Goal: Find specific page/section

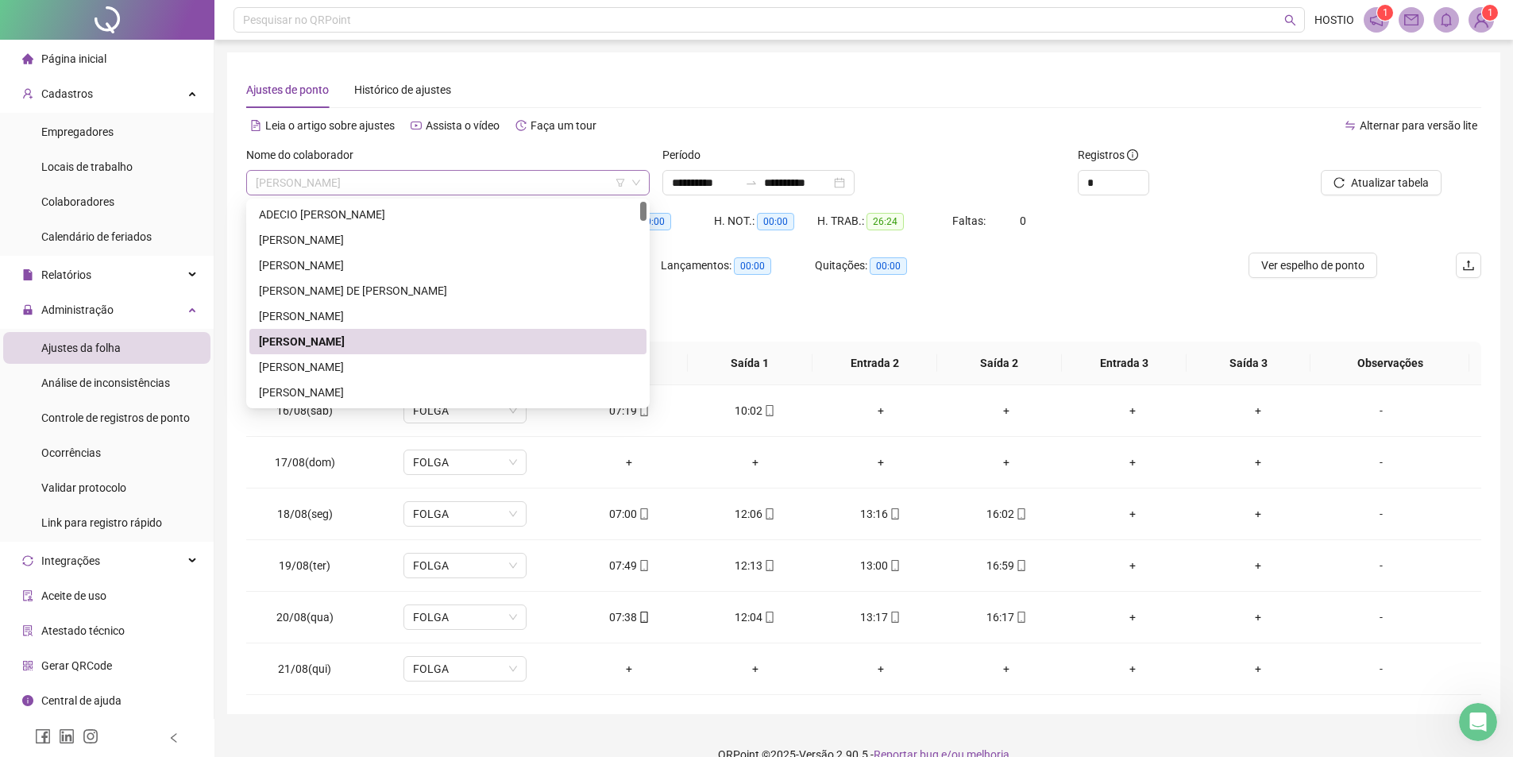
click at [442, 183] on span "[PERSON_NAME]" at bounding box center [448, 183] width 384 height 24
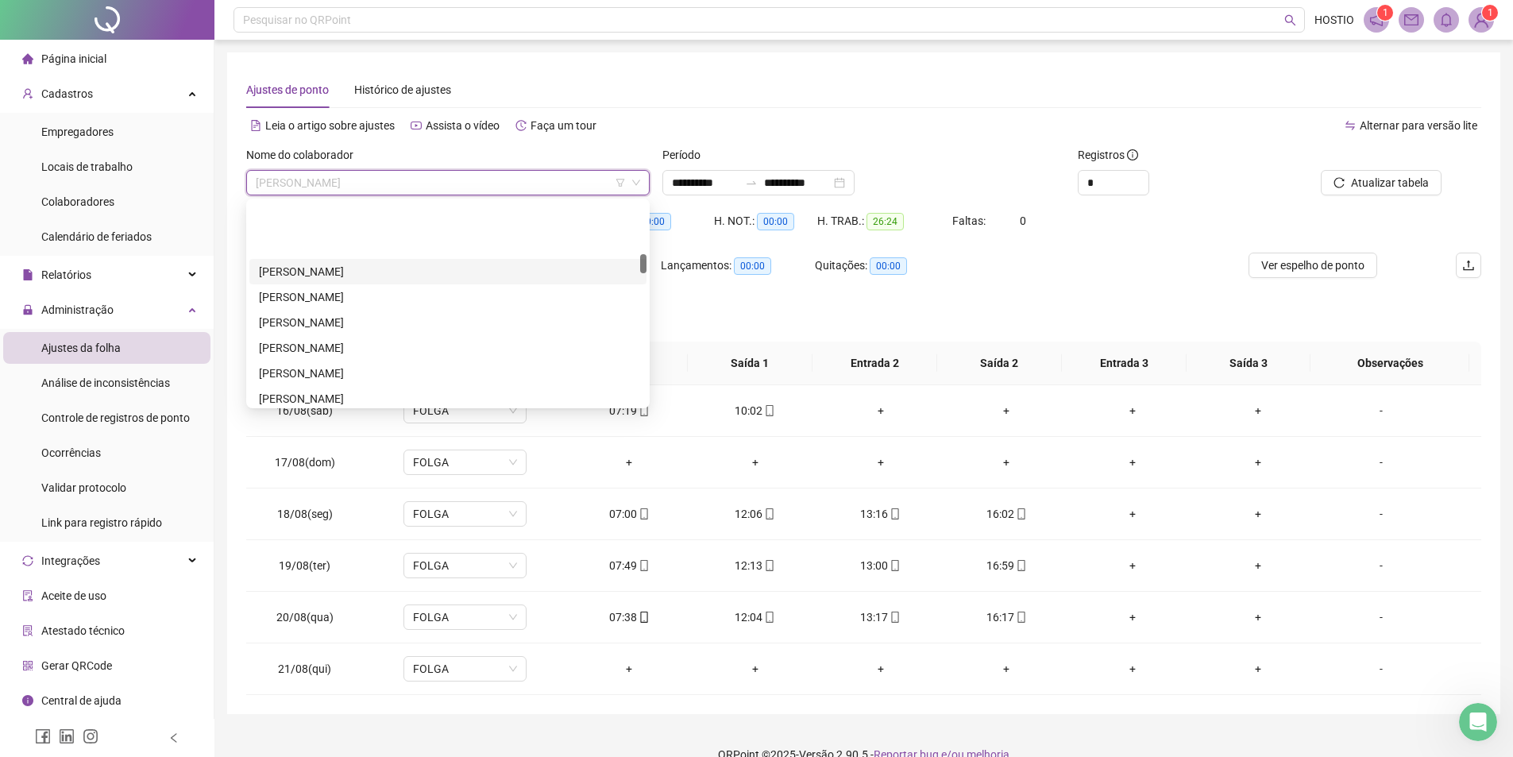
scroll to position [635, 0]
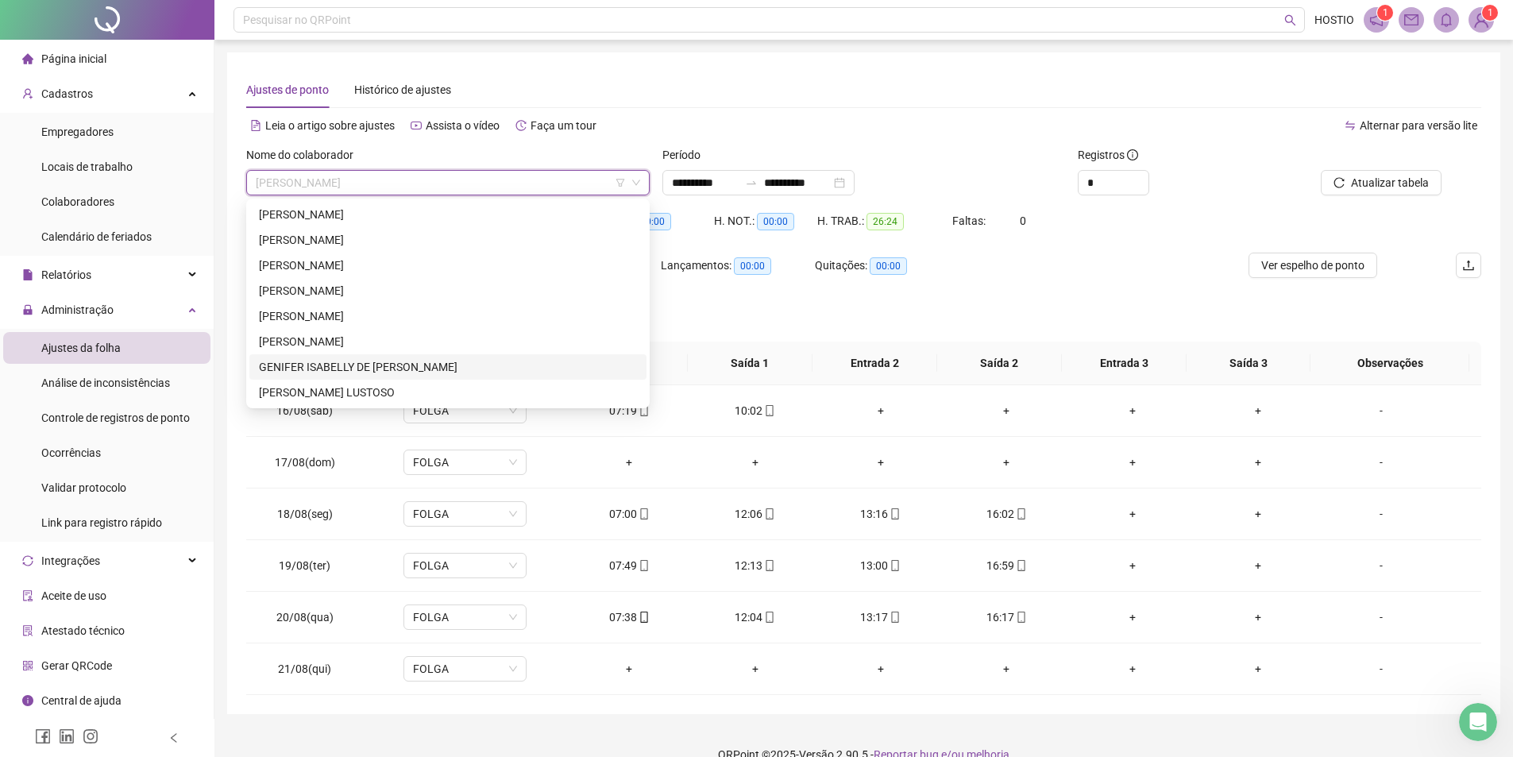
click at [374, 367] on div "GENIFER ISABELLY DE [PERSON_NAME]" at bounding box center [448, 366] width 378 height 17
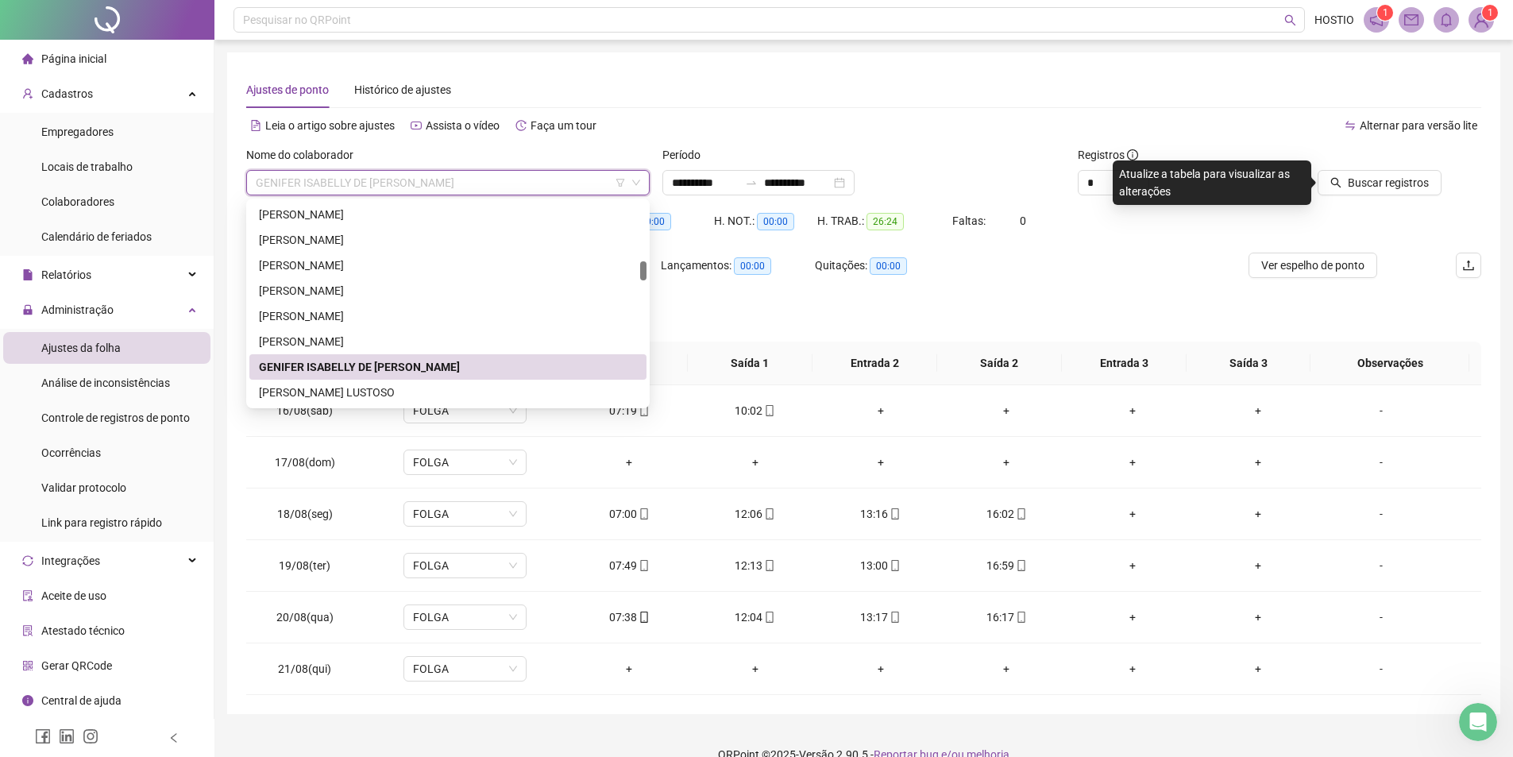
drag, startPoint x: 256, startPoint y: 182, endPoint x: 285, endPoint y: 181, distance: 29.4
click at [285, 181] on span "GENIFER ISABELLY DE [PERSON_NAME]" at bounding box center [448, 183] width 384 height 24
click at [255, 179] on div "GENIFER ISABELLY DE [PERSON_NAME]" at bounding box center [447, 182] width 403 height 25
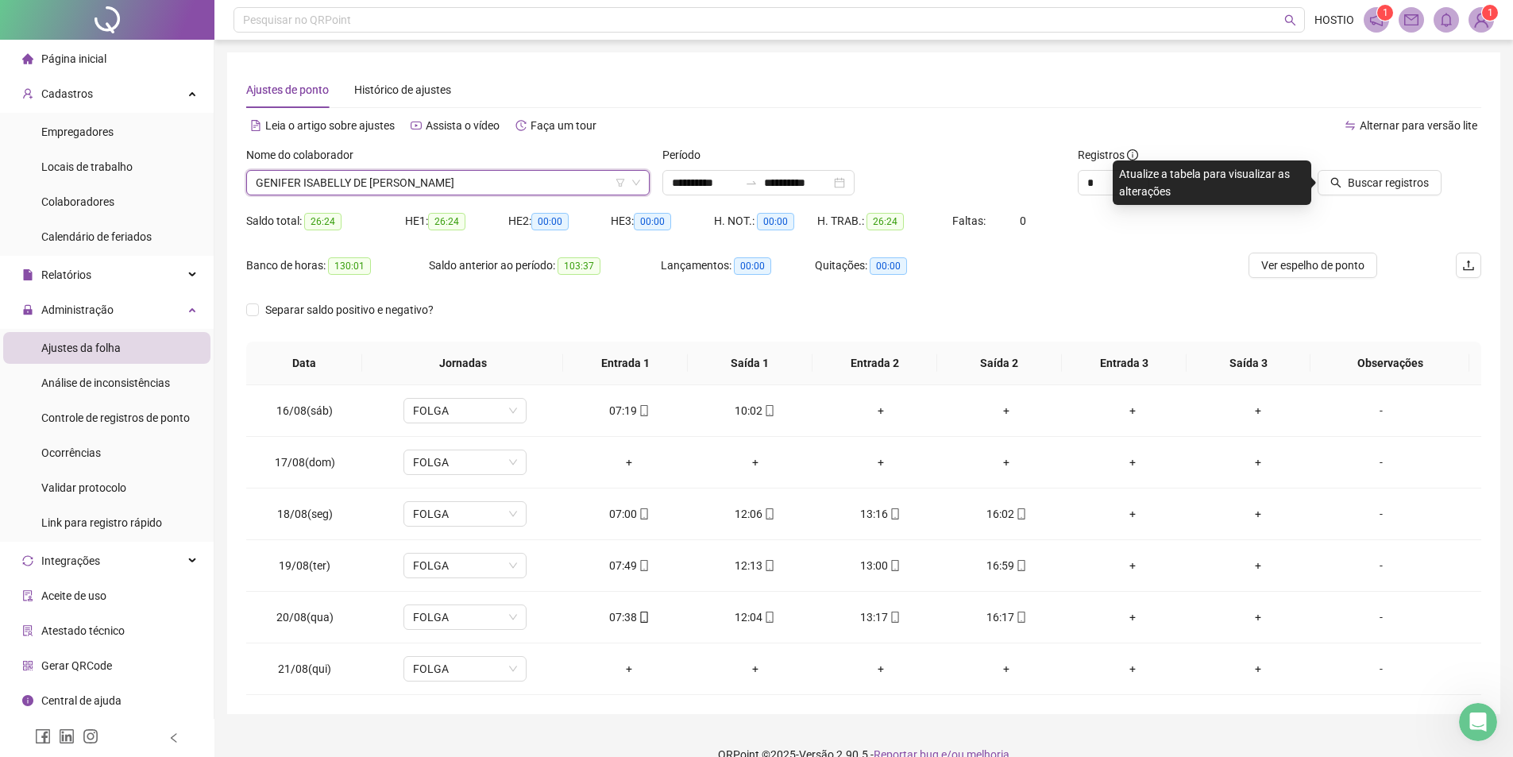
click at [255, 179] on div "GENIFER ISABELLY DE [PERSON_NAME]" at bounding box center [447, 182] width 403 height 25
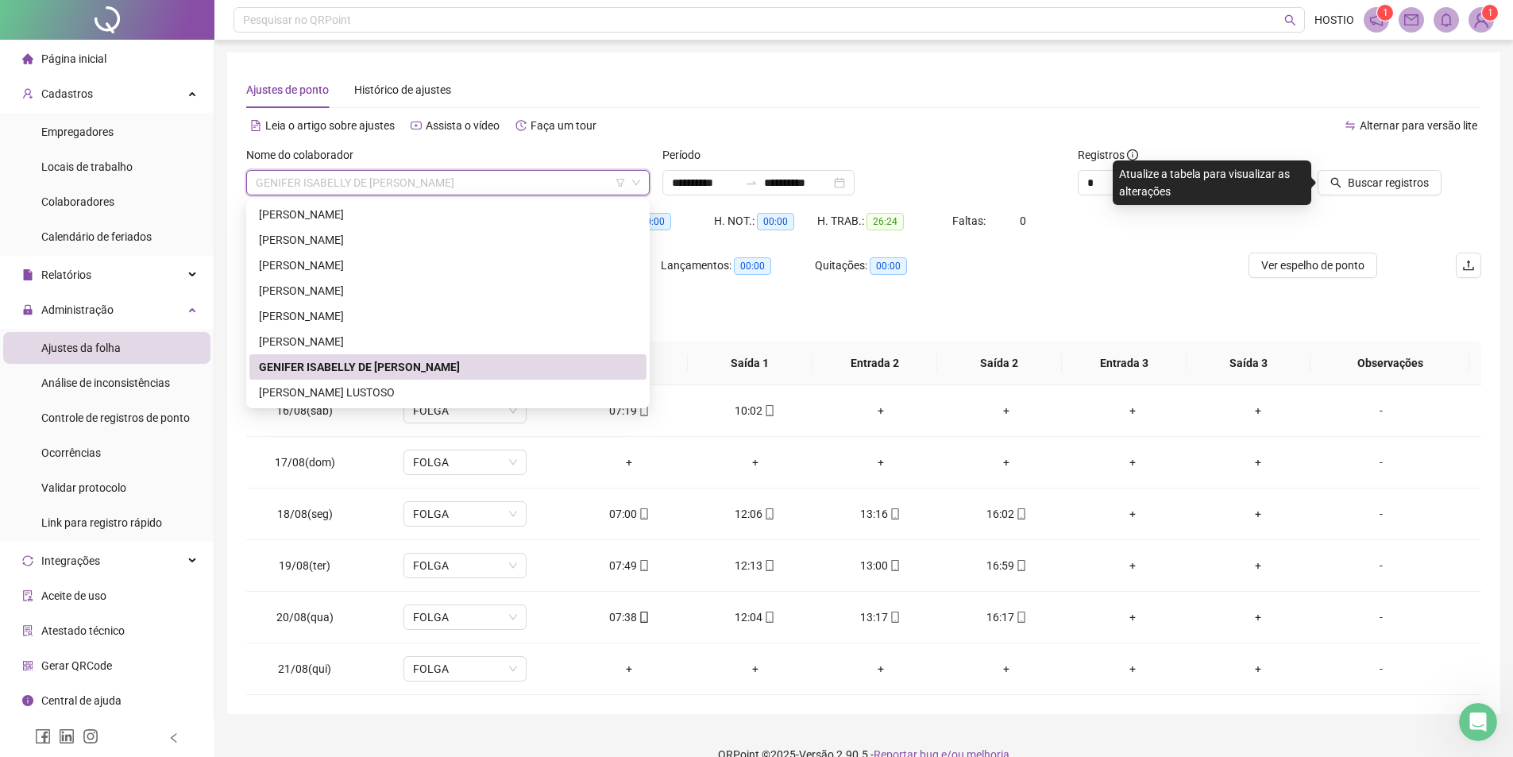
drag, startPoint x: 255, startPoint y: 178, endPoint x: 657, endPoint y: 68, distance: 416.7
click at [657, 68] on div "**********" at bounding box center [863, 383] width 1273 height 662
drag, startPoint x: 453, startPoint y: 179, endPoint x: 425, endPoint y: 182, distance: 27.9
click at [425, 182] on span "GENIFER ISABELLY DE [PERSON_NAME]" at bounding box center [448, 183] width 384 height 24
click at [502, 179] on span "GENIFER ISABELLY DE [PERSON_NAME]" at bounding box center [448, 183] width 384 height 24
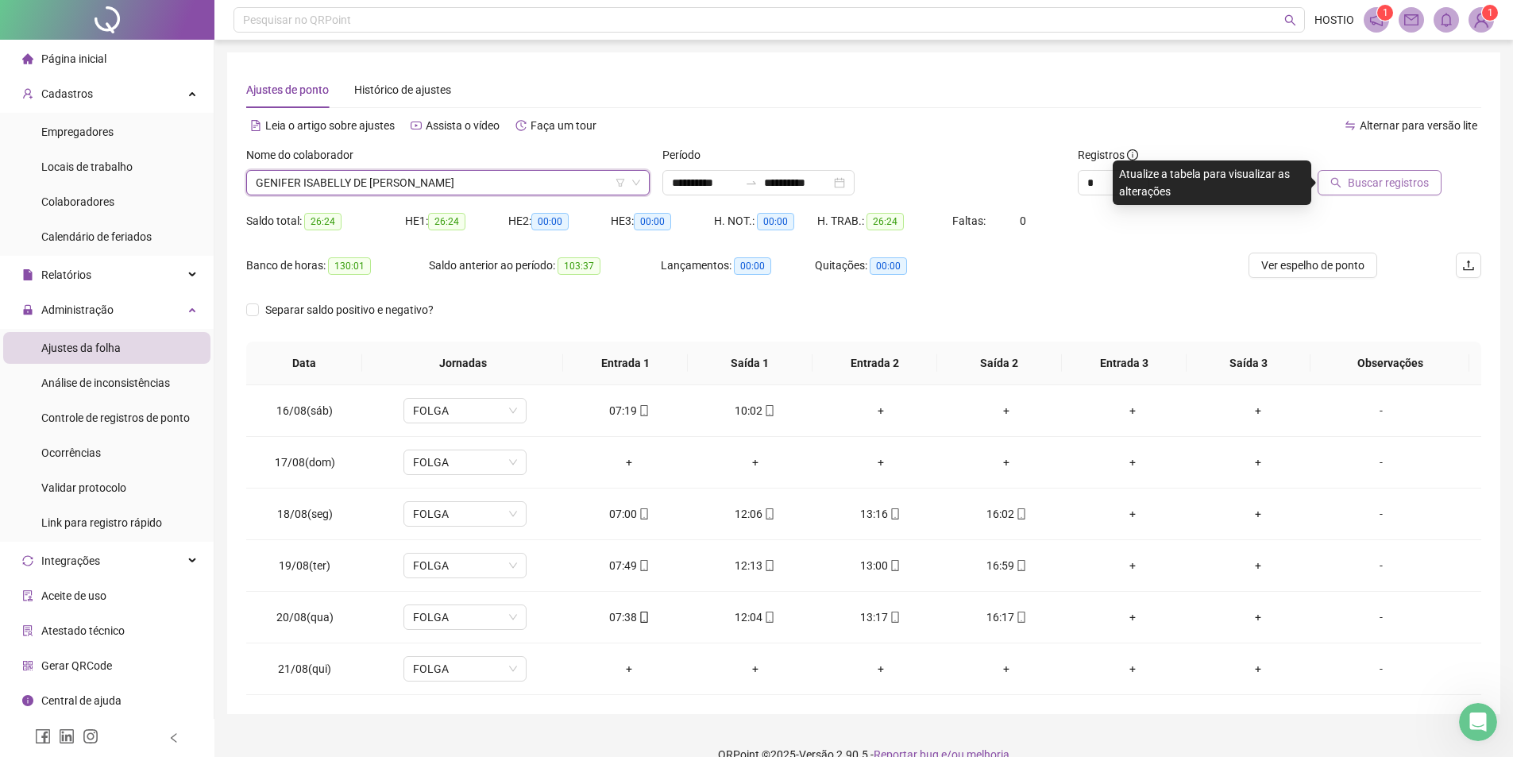
click at [1372, 176] on span "Buscar registros" at bounding box center [1388, 182] width 81 height 17
